Goal: Task Accomplishment & Management: Manage account settings

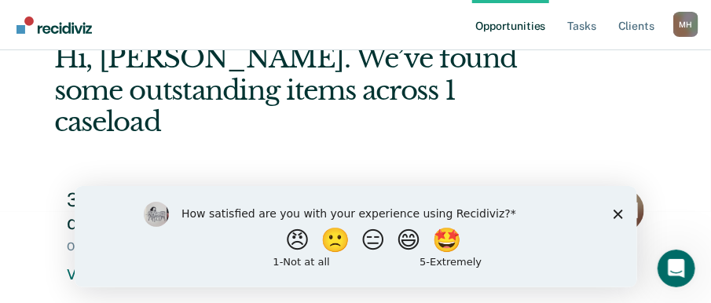
scroll to position [92, 0]
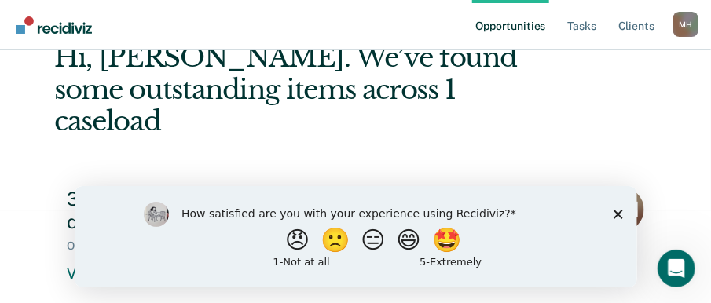
click at [619, 216] on icon "Close survey" at bounding box center [617, 213] width 9 height 9
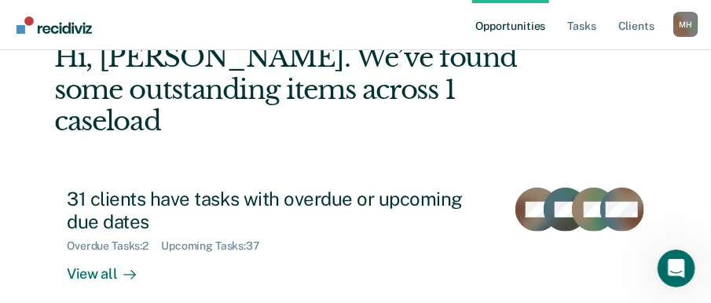
scroll to position [100, 0]
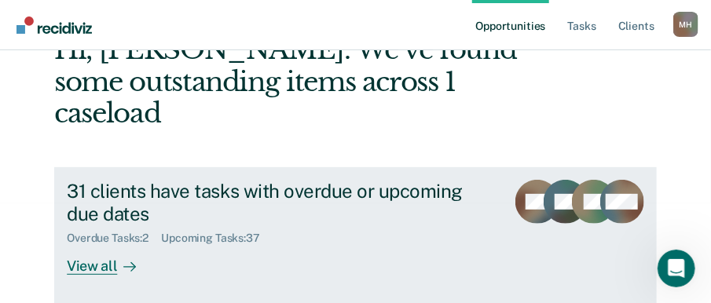
click at [82, 251] on div "View all" at bounding box center [111, 260] width 88 height 31
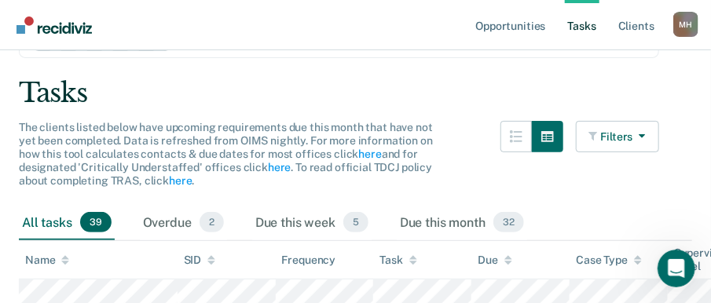
scroll to position [46, 0]
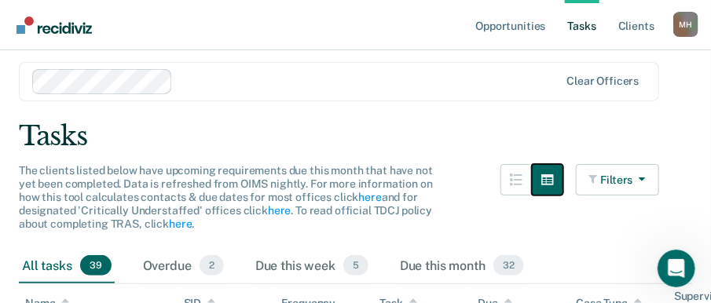
click at [553, 186] on icon "button" at bounding box center [548, 180] width 13 height 13
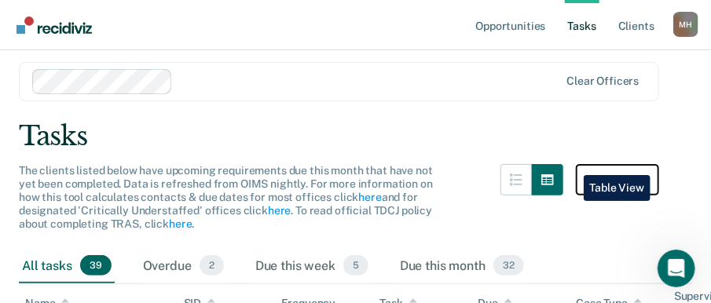
click at [601, 185] on icon "button" at bounding box center [596, 179] width 12 height 11
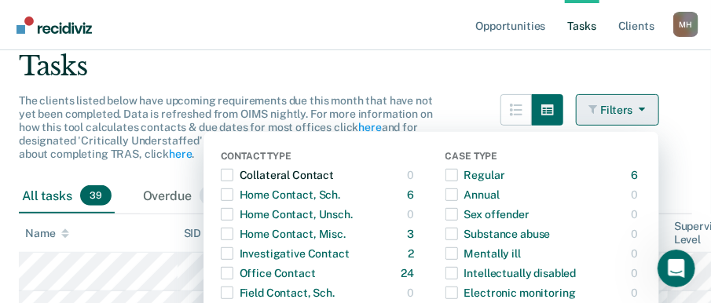
scroll to position [123, 0]
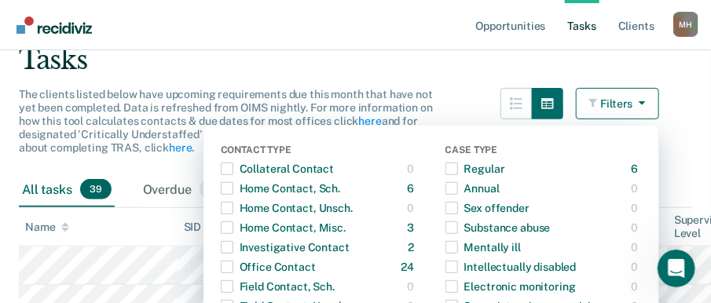
click at [466, 76] on div "Tasks" at bounding box center [356, 60] width 674 height 32
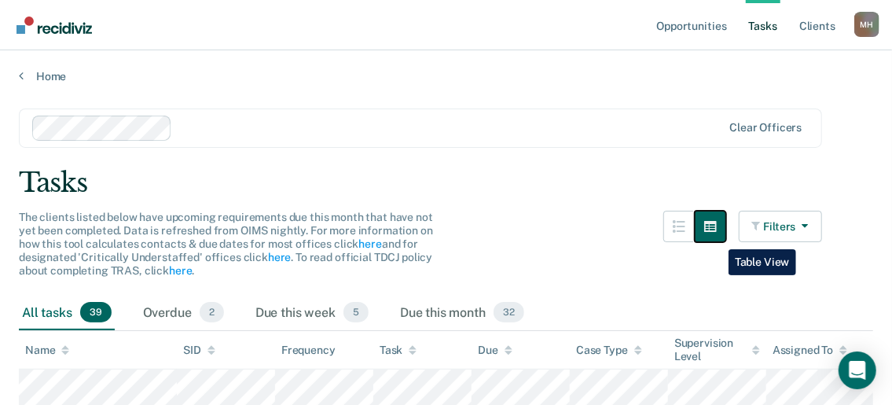
click at [717, 233] on icon "button" at bounding box center [710, 226] width 13 height 13
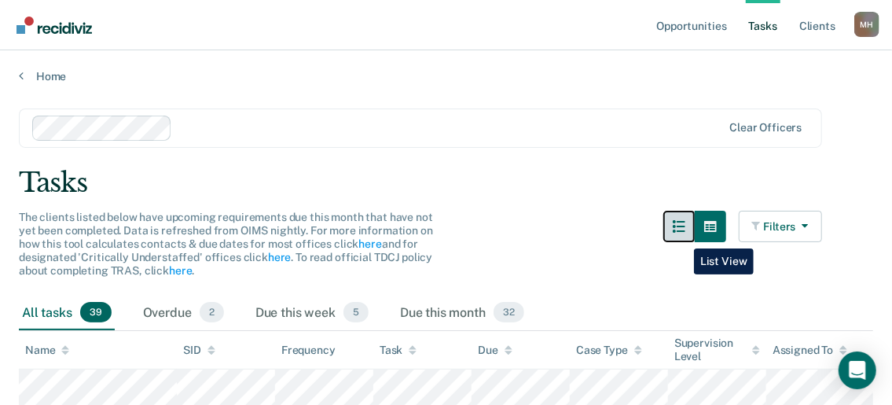
click at [682, 233] on icon "button" at bounding box center [679, 226] width 13 height 13
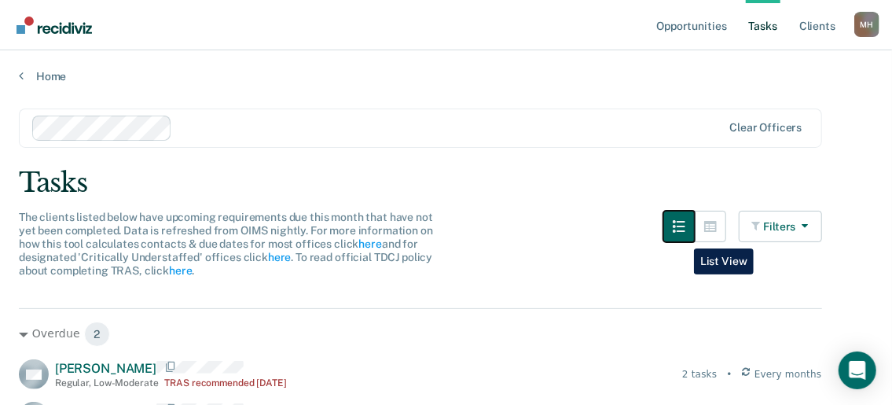
click at [682, 233] on icon "button" at bounding box center [679, 226] width 13 height 13
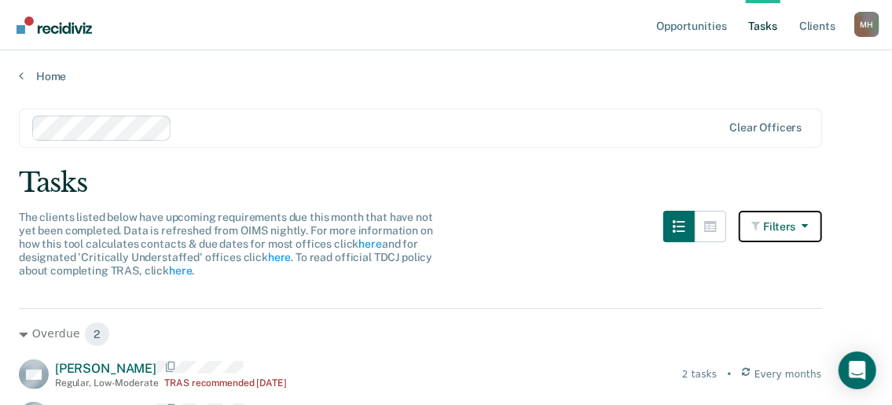
click at [722, 231] on icon "button" at bounding box center [802, 225] width 13 height 11
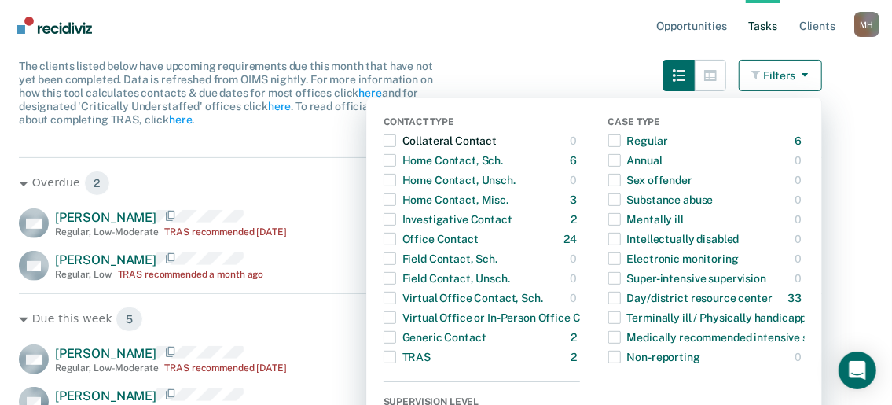
scroll to position [157, 0]
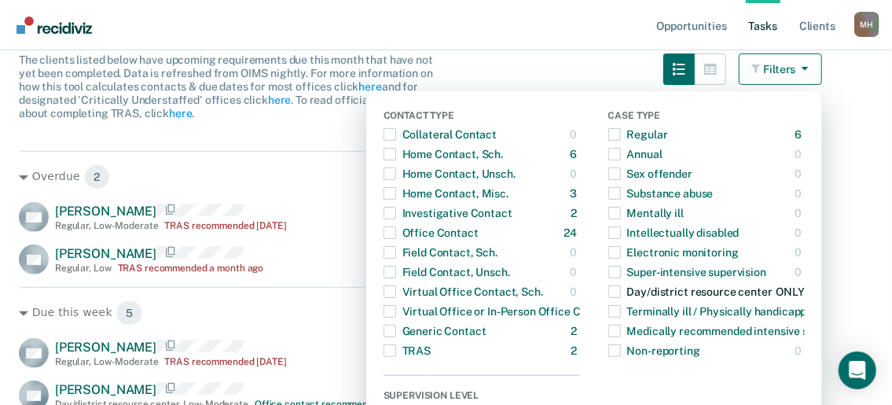
click at [617, 298] on span "button" at bounding box center [614, 291] width 13 height 13
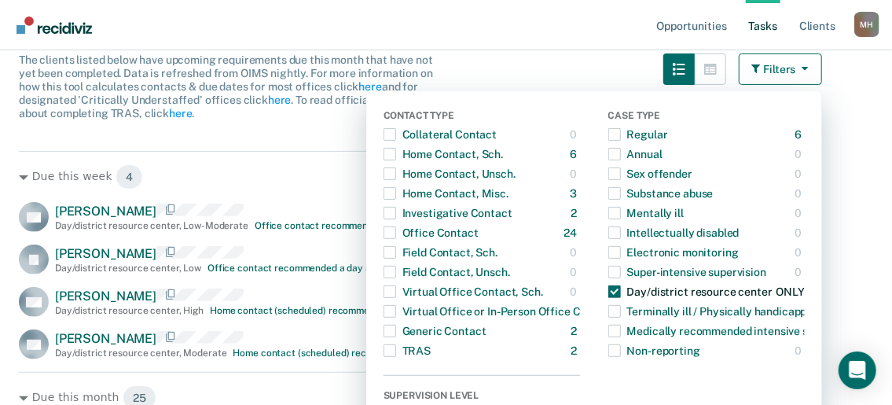
click at [611, 298] on span "button" at bounding box center [614, 291] width 13 height 13
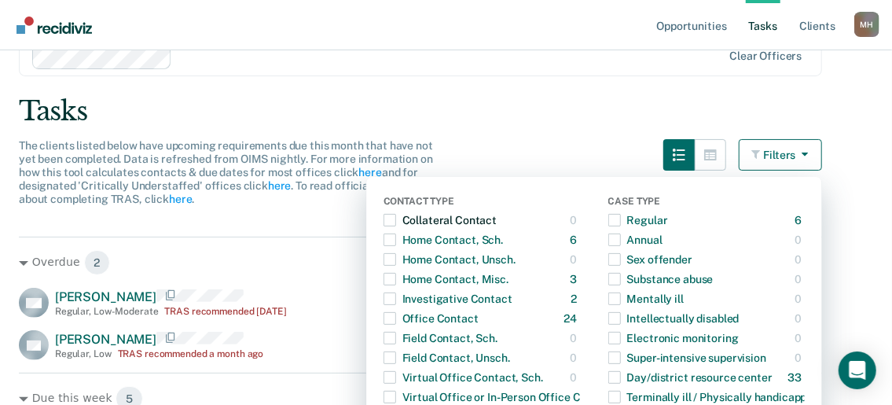
scroll to position [0, 0]
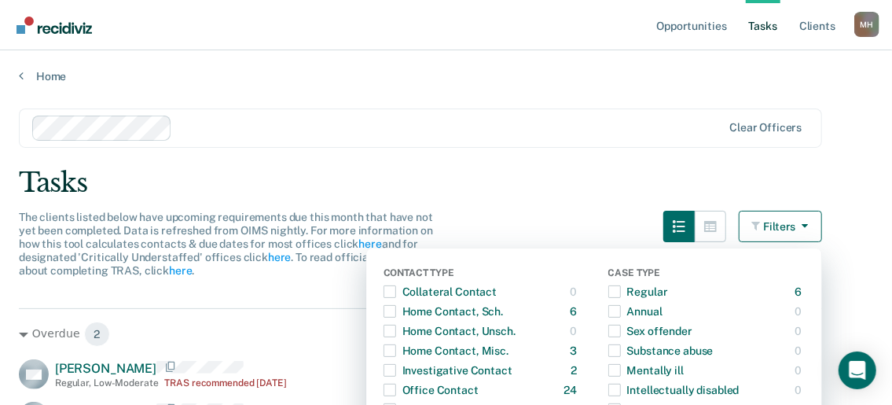
click at [722, 237] on button "Filters" at bounding box center [780, 226] width 83 height 31
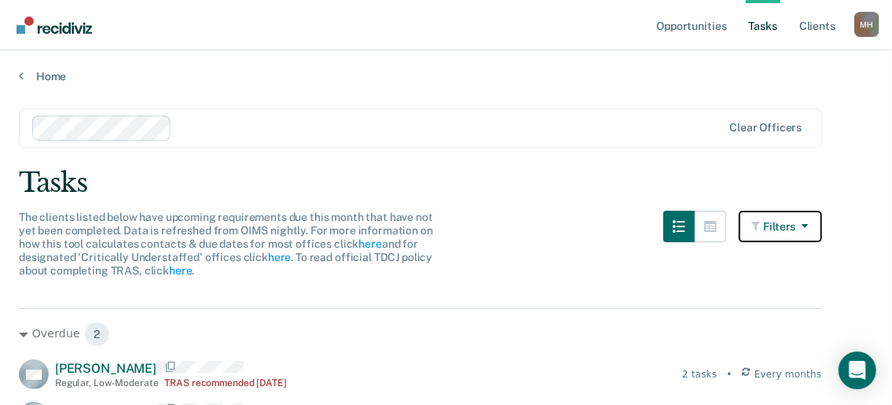
click at [722, 237] on button "Filters" at bounding box center [780, 226] width 83 height 31
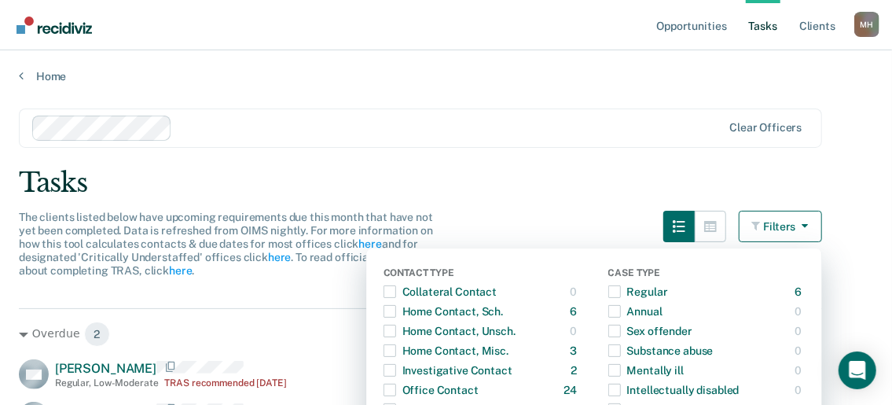
click at [559, 178] on div "Tasks" at bounding box center [446, 183] width 854 height 32
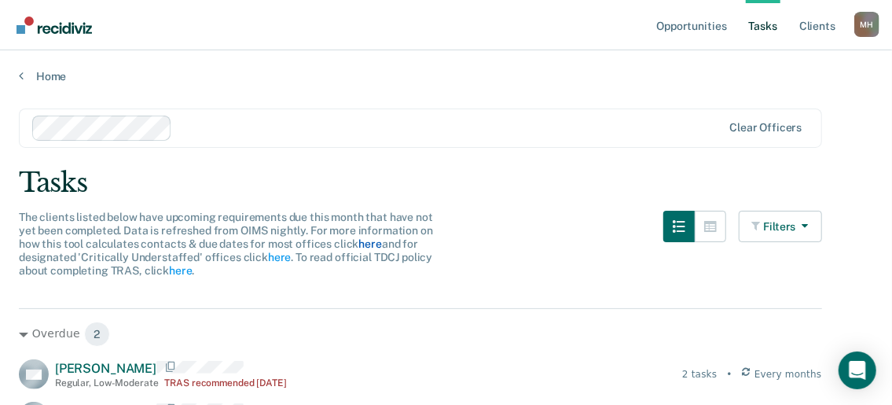
click at [381, 250] on link "here" at bounding box center [369, 243] width 23 height 13
click at [20, 77] on icon at bounding box center [21, 75] width 5 height 13
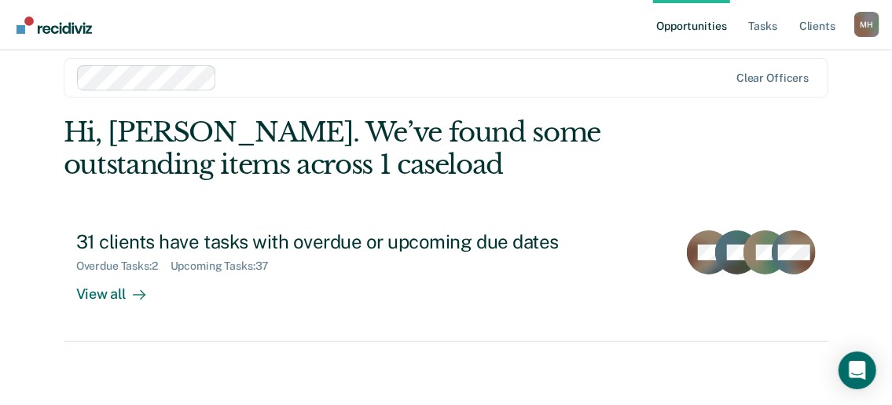
scroll to position [41, 0]
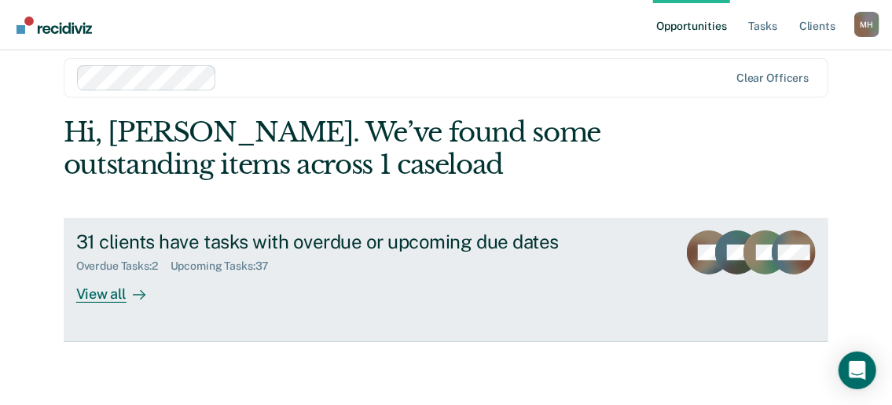
click at [91, 292] on div "View all" at bounding box center [120, 288] width 88 height 31
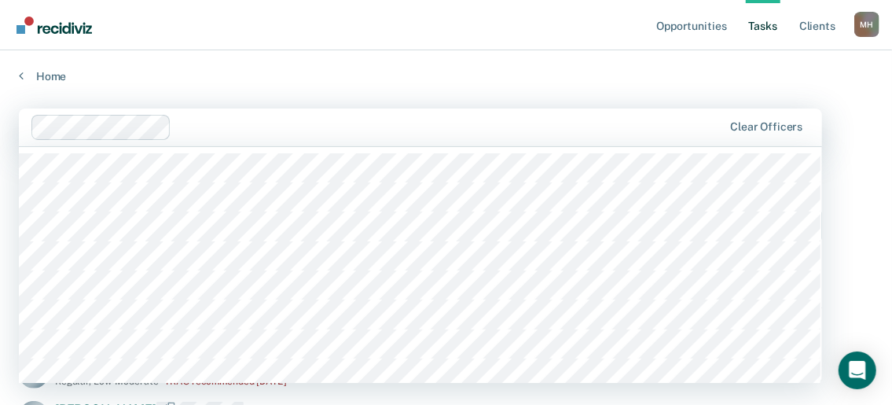
scroll to position [1, 0]
click at [600, 125] on div at bounding box center [450, 126] width 545 height 18
click at [433, 83] on link "Home" at bounding box center [446, 75] width 854 height 14
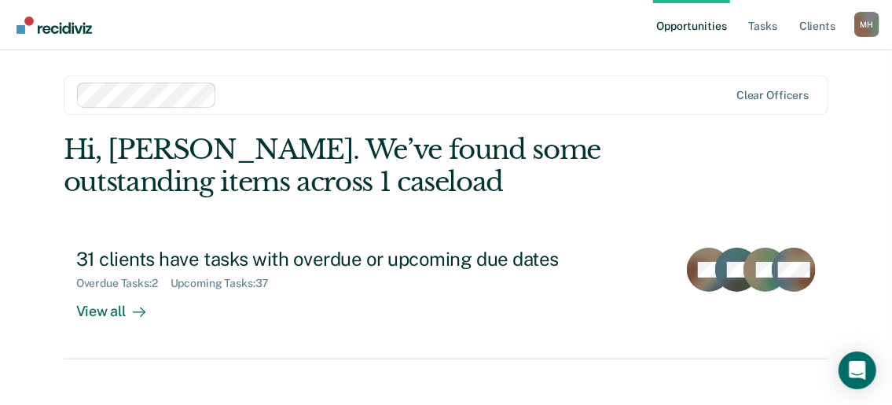
click at [25, 24] on img "Go to Recidiviz Home" at bounding box center [54, 25] width 75 height 17
click at [722, 24] on link "Tasks" at bounding box center [763, 25] width 35 height 50
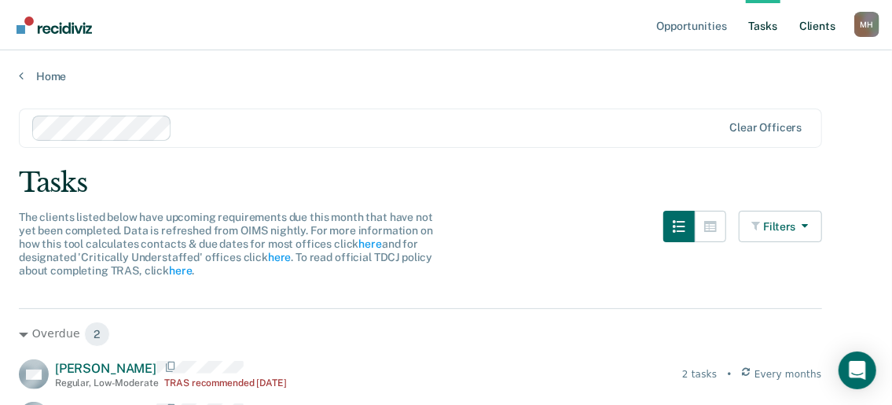
click at [722, 27] on link "Client s" at bounding box center [817, 25] width 42 height 50
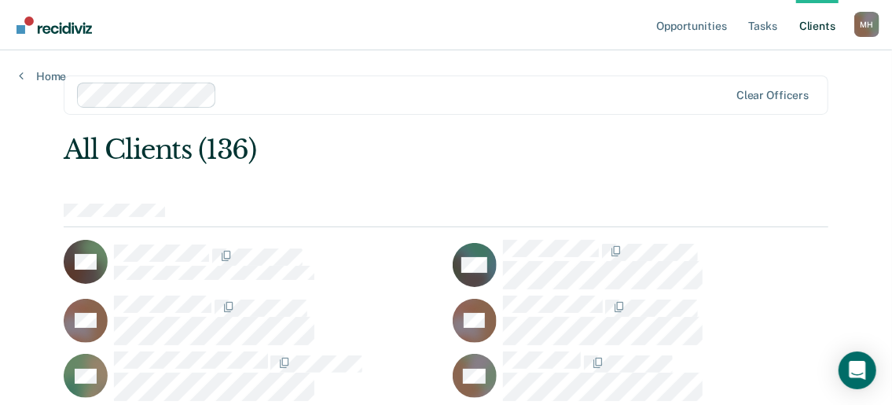
click at [722, 32] on link "Client s" at bounding box center [817, 25] width 42 height 50
click at [722, 24] on link "Client s" at bounding box center [817, 25] width 42 height 50
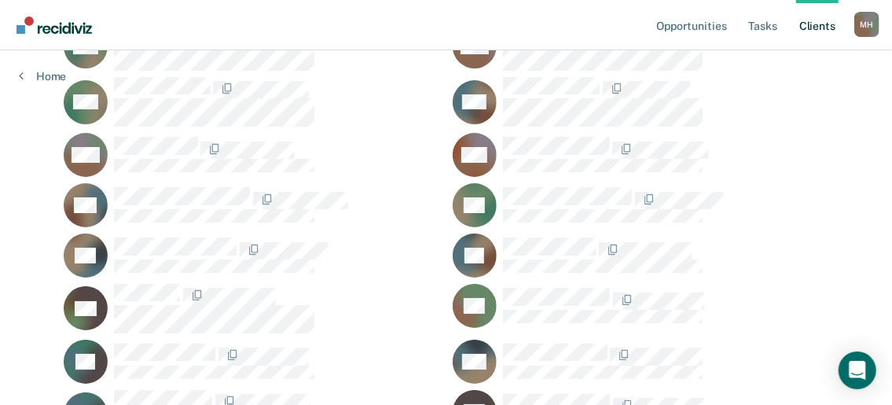
scroll to position [2437, 0]
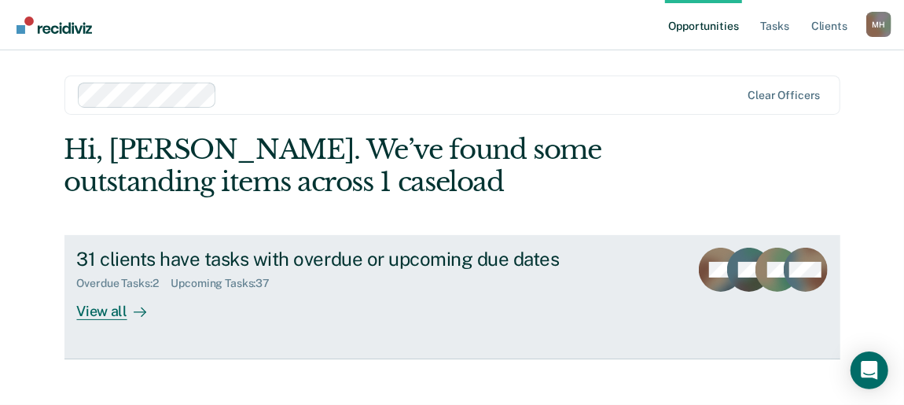
click at [100, 321] on div "View all" at bounding box center [121, 305] width 88 height 31
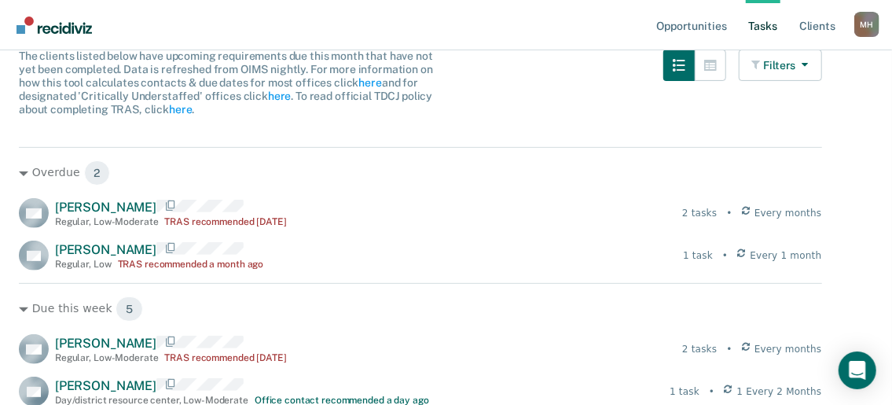
scroll to position [236, 0]
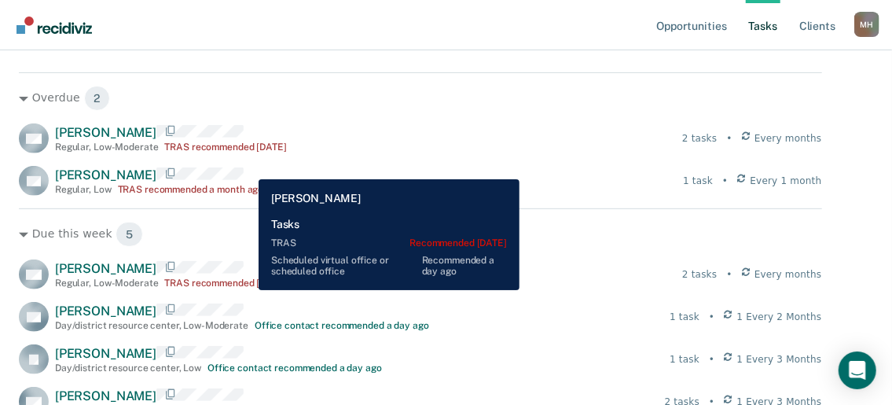
click at [247, 152] on div "TRAS recommended 10 months ago" at bounding box center [226, 146] width 122 height 11
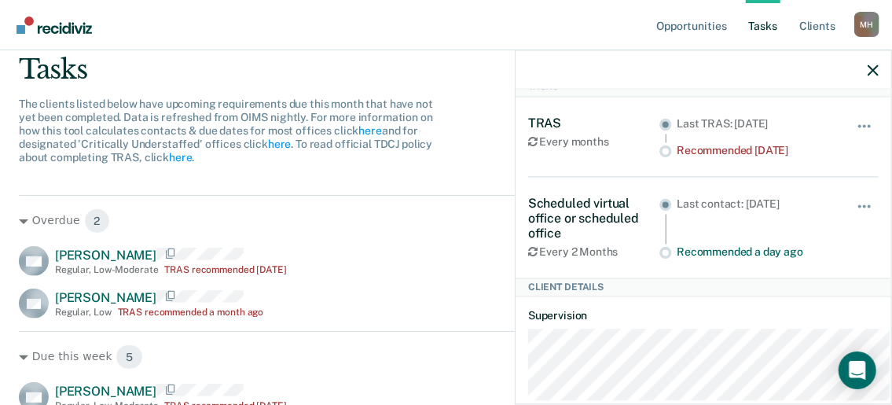
scroll to position [157, 0]
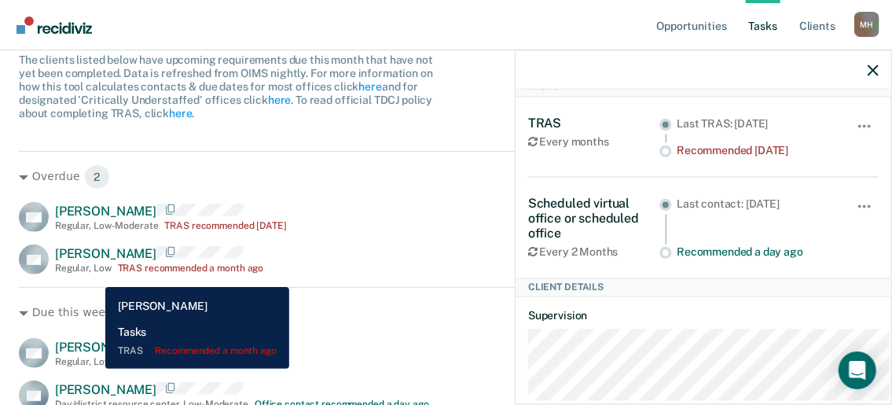
click at [94, 261] on span "Robert Stephens" at bounding box center [105, 253] width 101 height 15
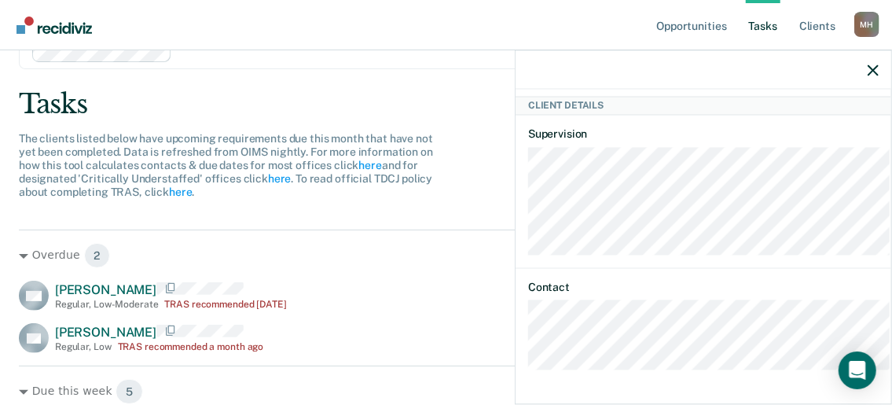
scroll to position [174, 0]
